Goal: Check status: Check status

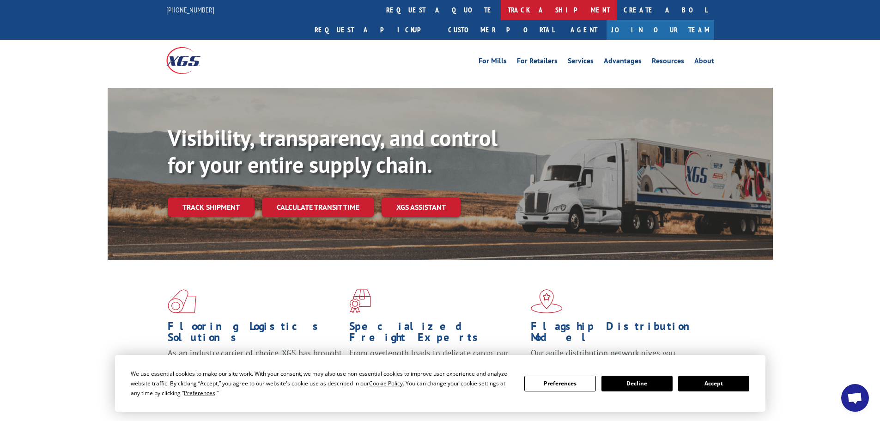
click at [501, 12] on link "track a shipment" at bounding box center [559, 10] width 116 height 20
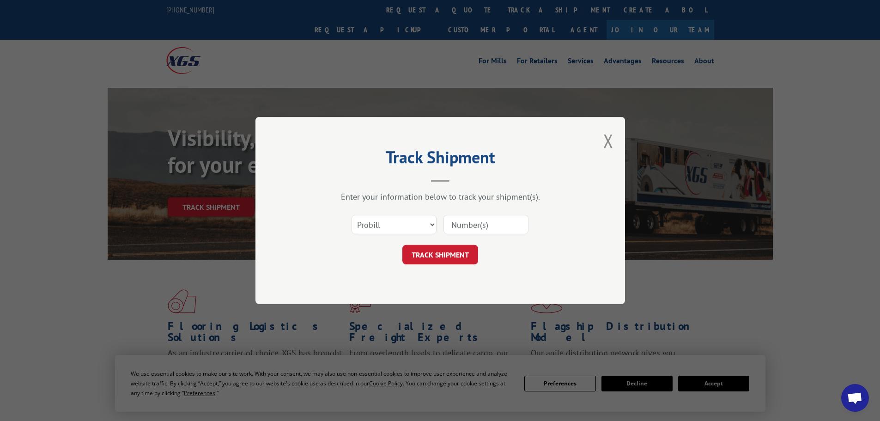
click at [481, 228] on input at bounding box center [485, 224] width 85 height 19
type input "15969752"
click at [445, 253] on button "TRACK SHIPMENT" at bounding box center [440, 254] width 76 height 19
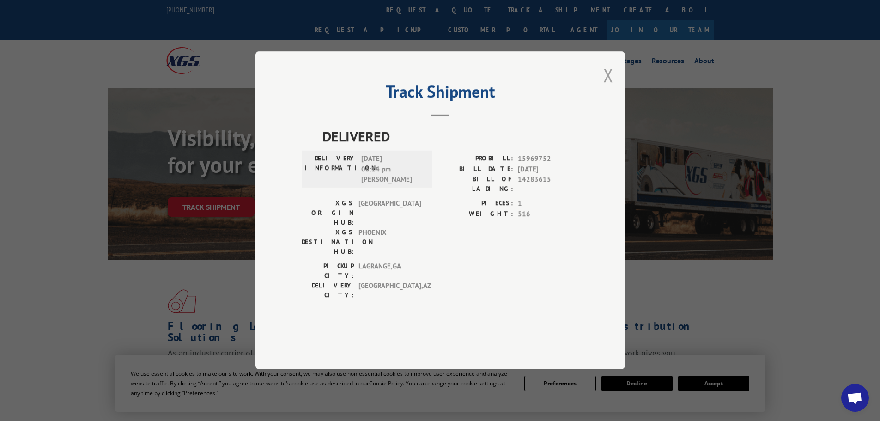
click at [611, 87] on button "Close modal" at bounding box center [608, 75] width 10 height 24
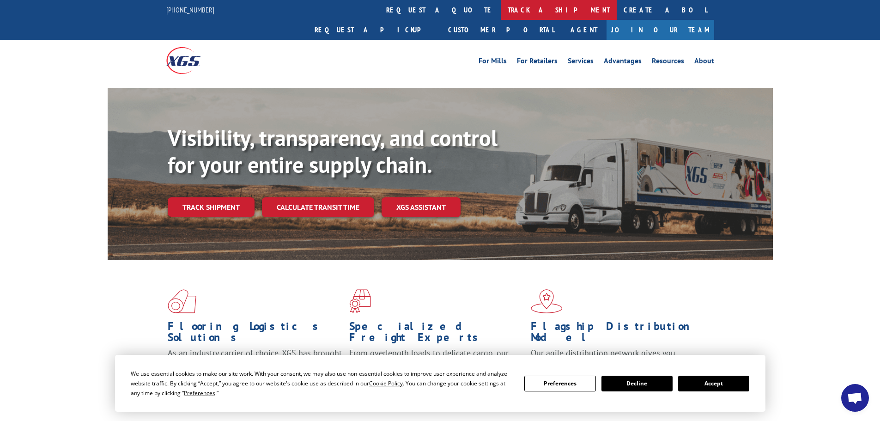
click at [501, 13] on link "track a shipment" at bounding box center [559, 10] width 116 height 20
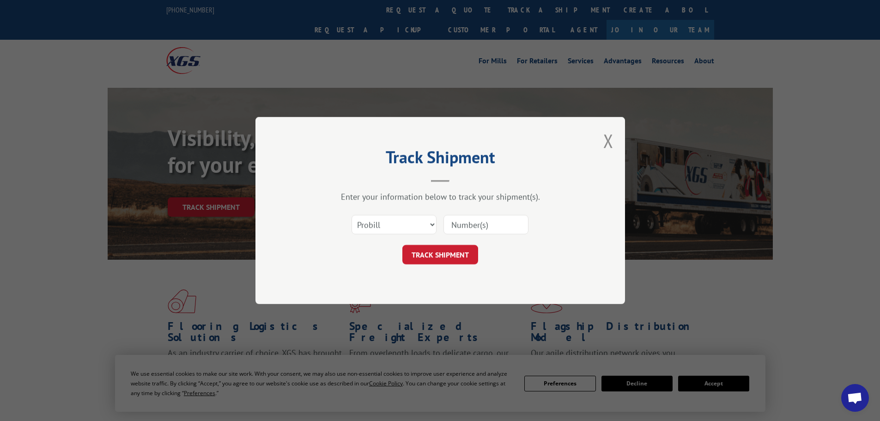
click at [479, 223] on input at bounding box center [485, 224] width 85 height 19
type input "17667489"
click at [466, 250] on button "TRACK SHIPMENT" at bounding box center [440, 254] width 76 height 19
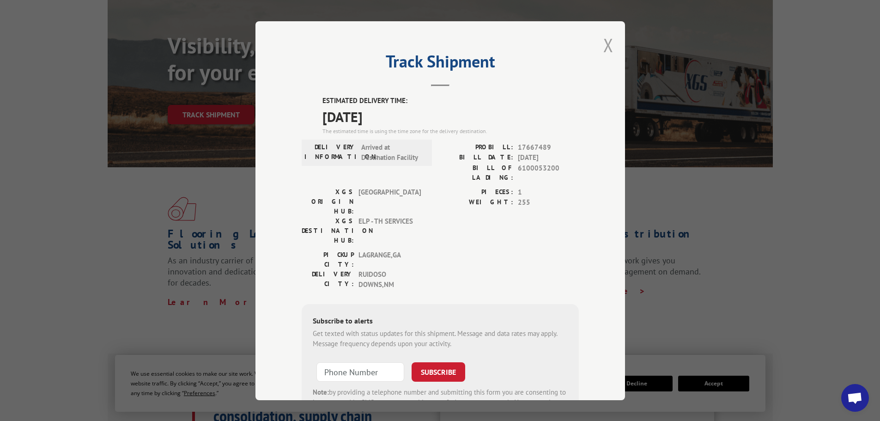
click at [607, 45] on button "Close modal" at bounding box center [608, 45] width 10 height 24
